Goal: Navigation & Orientation: Find specific page/section

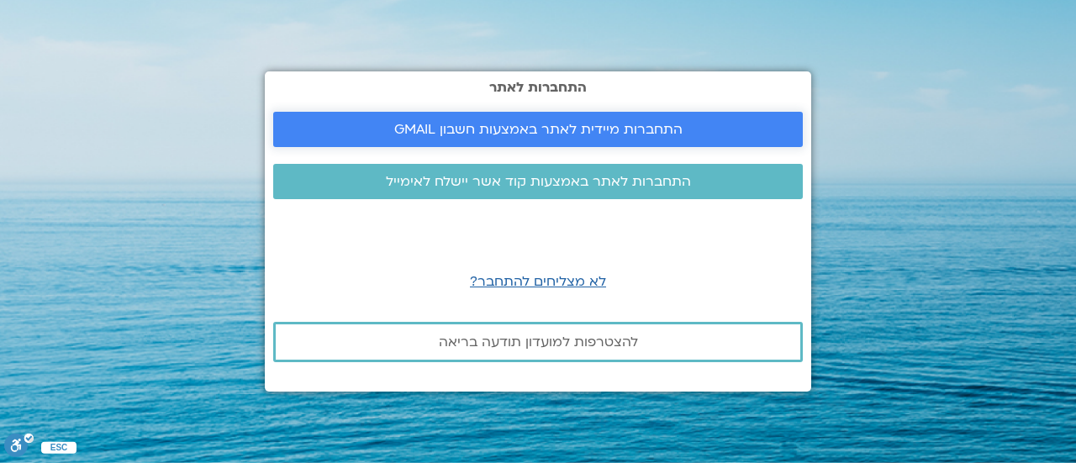
click at [641, 132] on span "התחברות מיידית לאתר באמצעות חשבון GMAIL" at bounding box center [538, 129] width 288 height 15
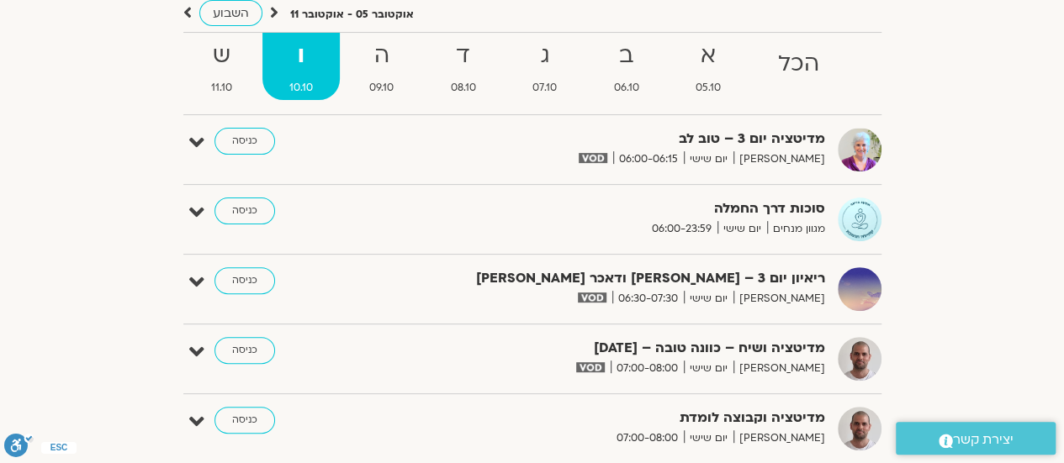
scroll to position [145, 0]
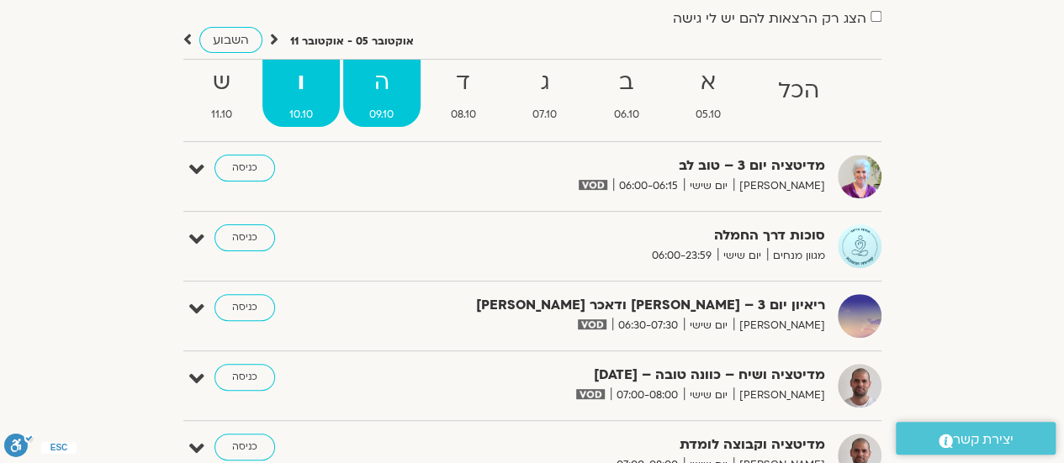
click at [385, 92] on strong "ה" at bounding box center [382, 83] width 78 height 38
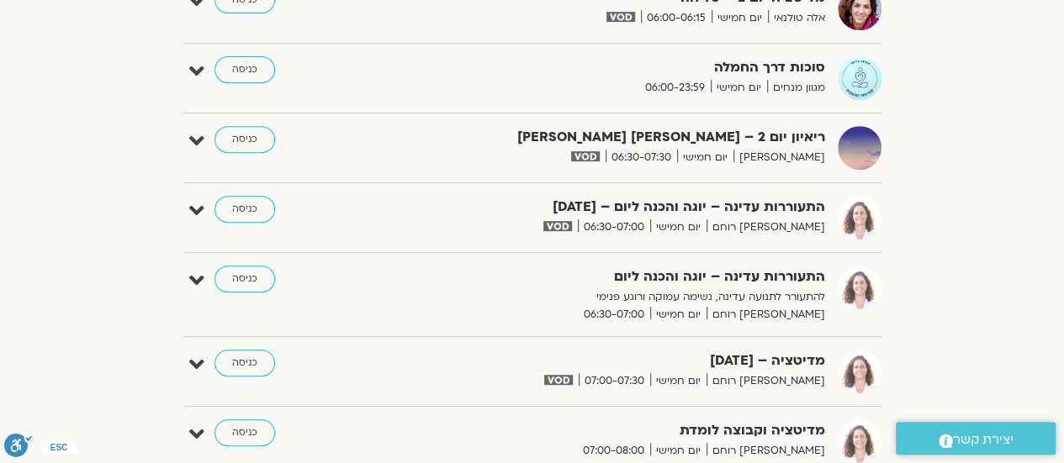
scroll to position [0, 0]
